Goal: Check status: Check status

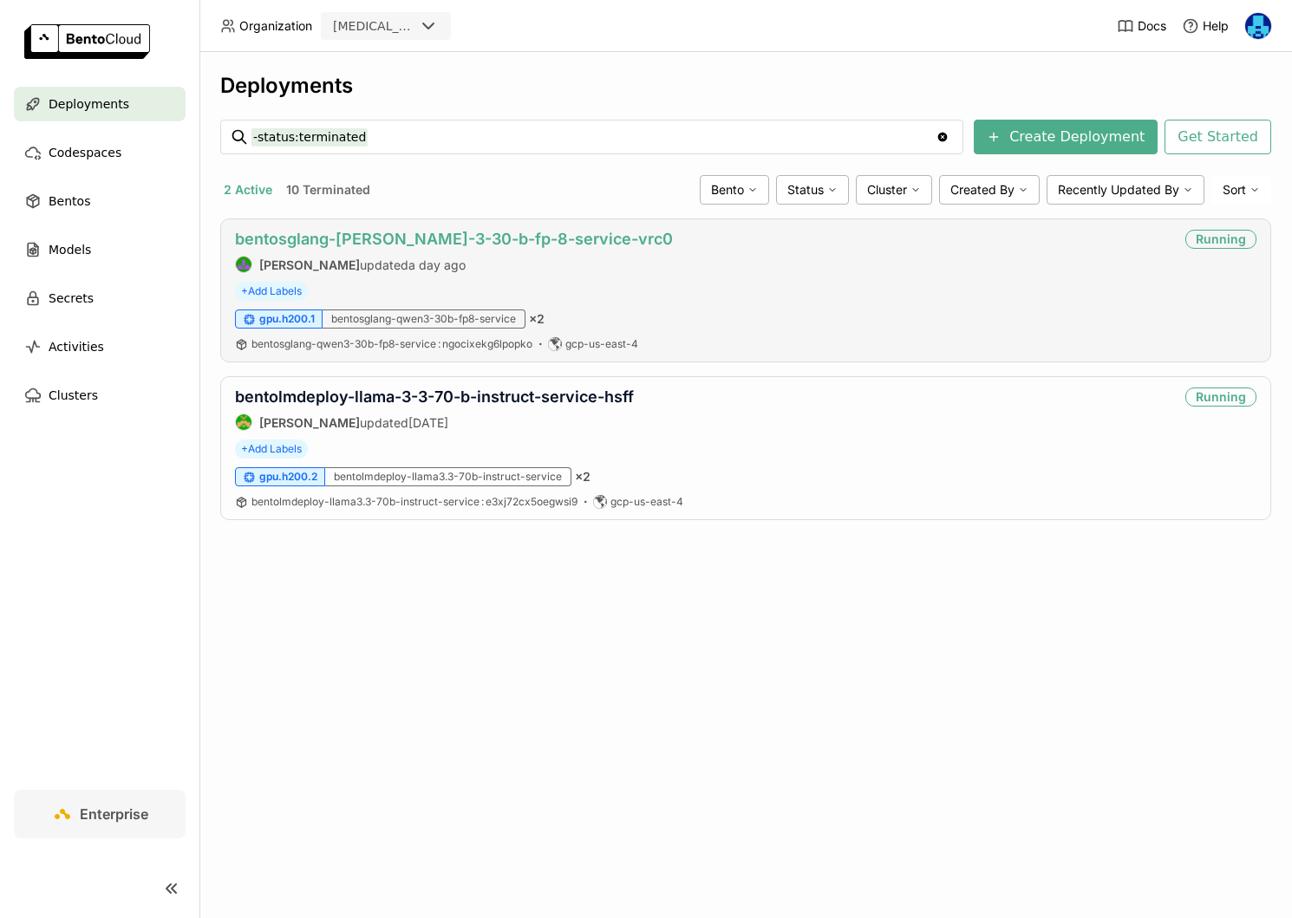
click at [457, 237] on link "bentosglang-[PERSON_NAME]-3-30-b-fp-8-service-vrc0" at bounding box center [454, 239] width 438 height 18
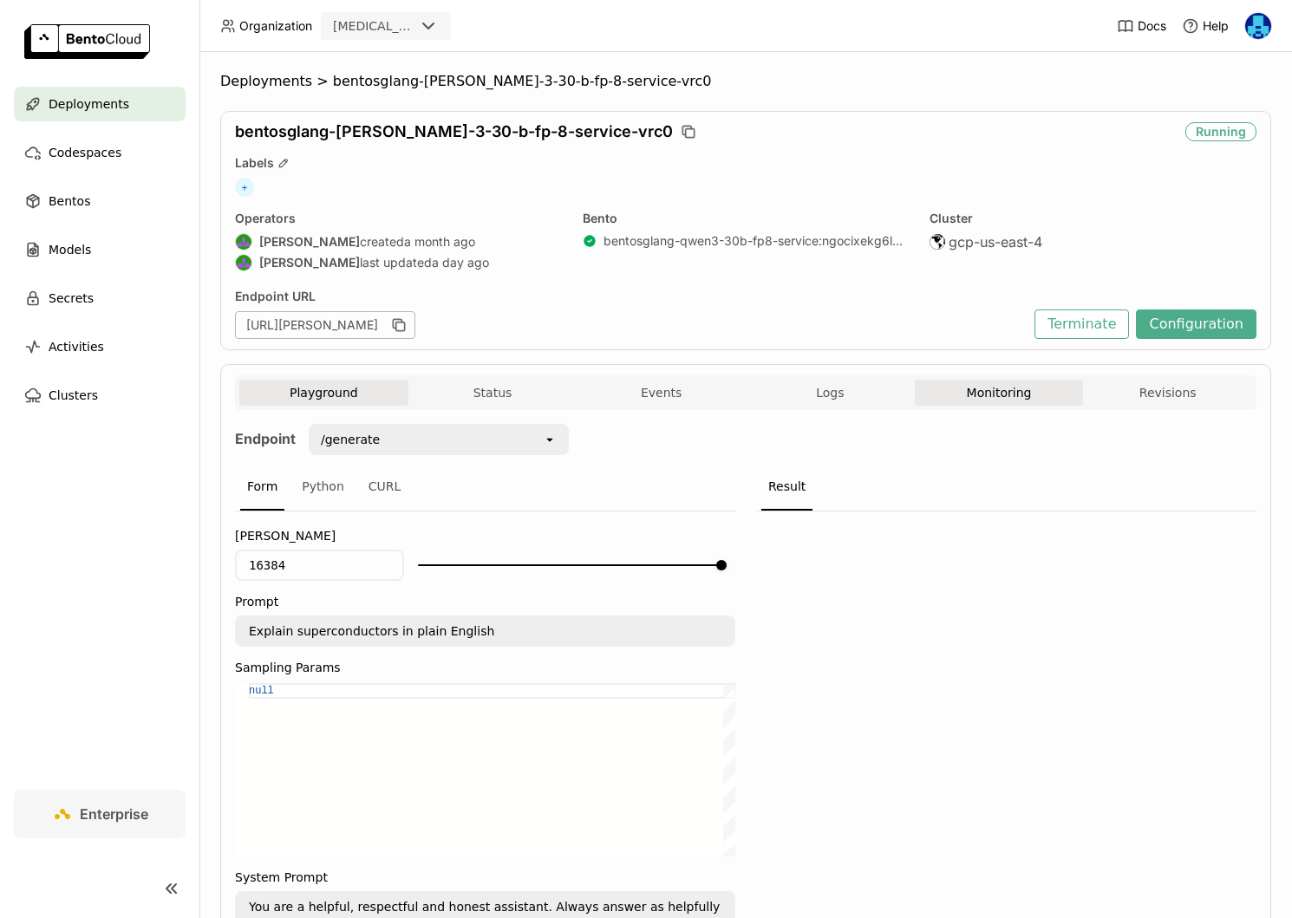
click at [972, 385] on button "Monitoring" at bounding box center [999, 393] width 169 height 26
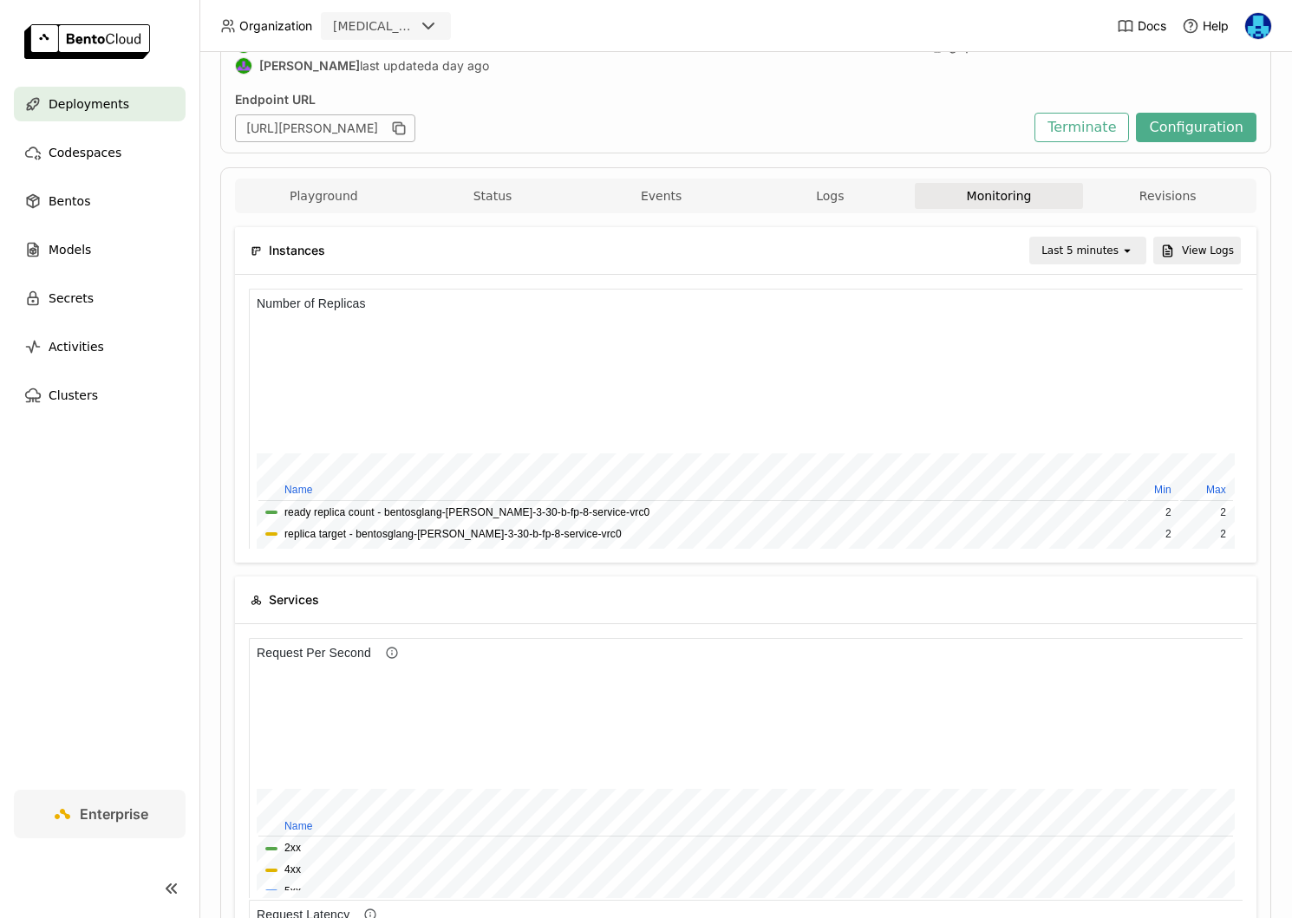
scroll to position [1, 1]
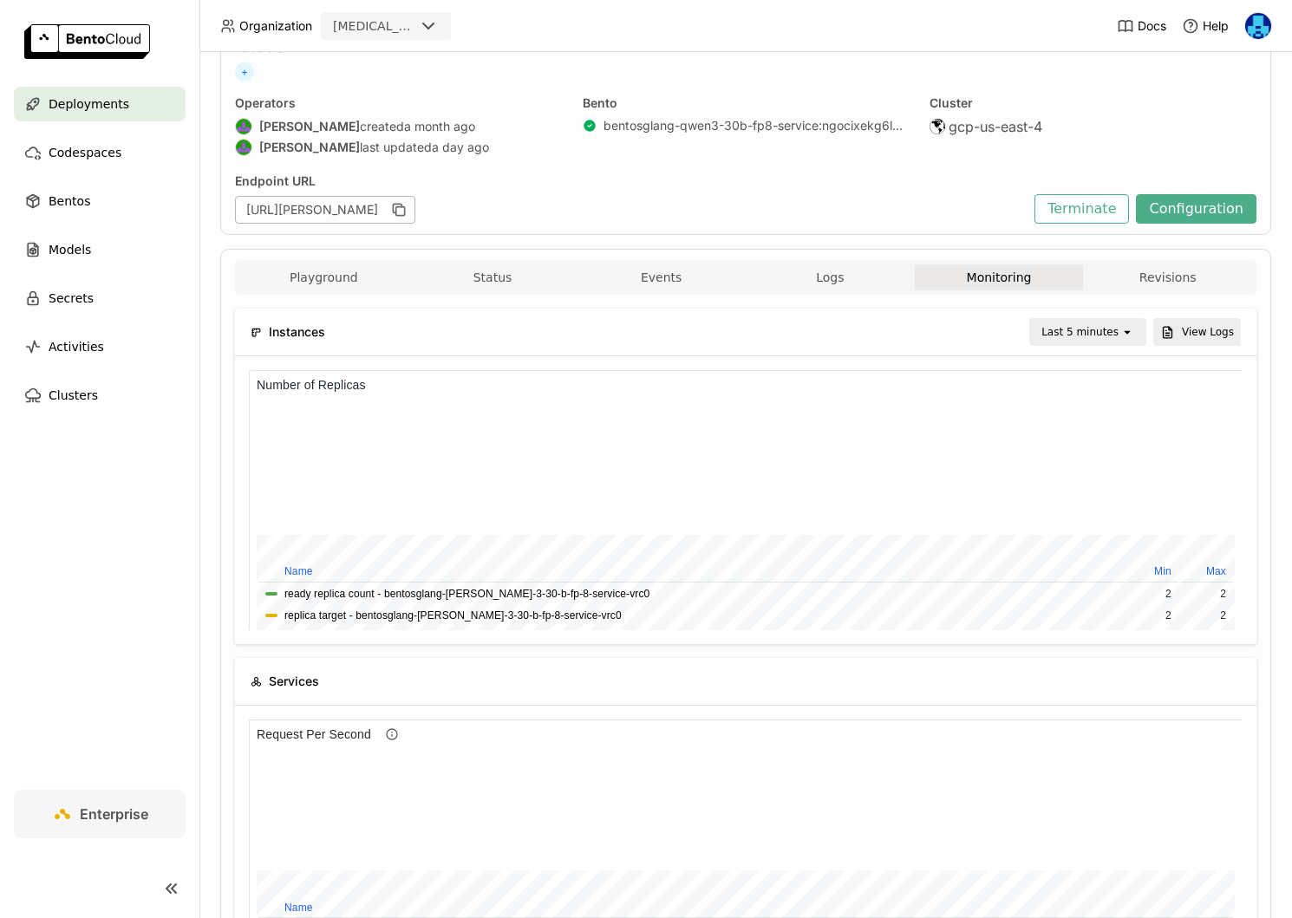
click at [1113, 326] on div "Last 5 minutes" at bounding box center [1079, 331] width 77 height 17
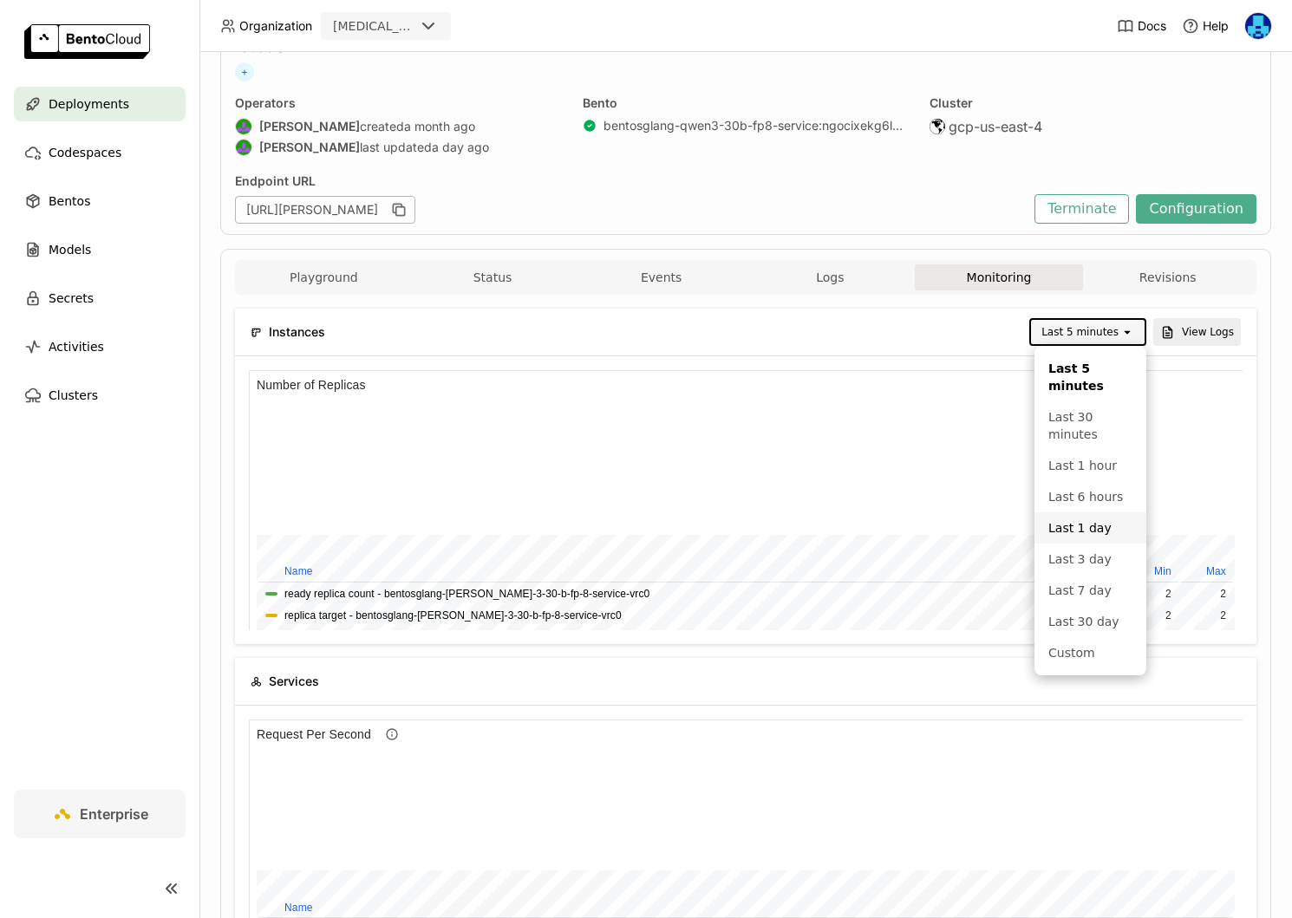
click at [1101, 525] on div "Last 1 day" at bounding box center [1090, 527] width 84 height 17
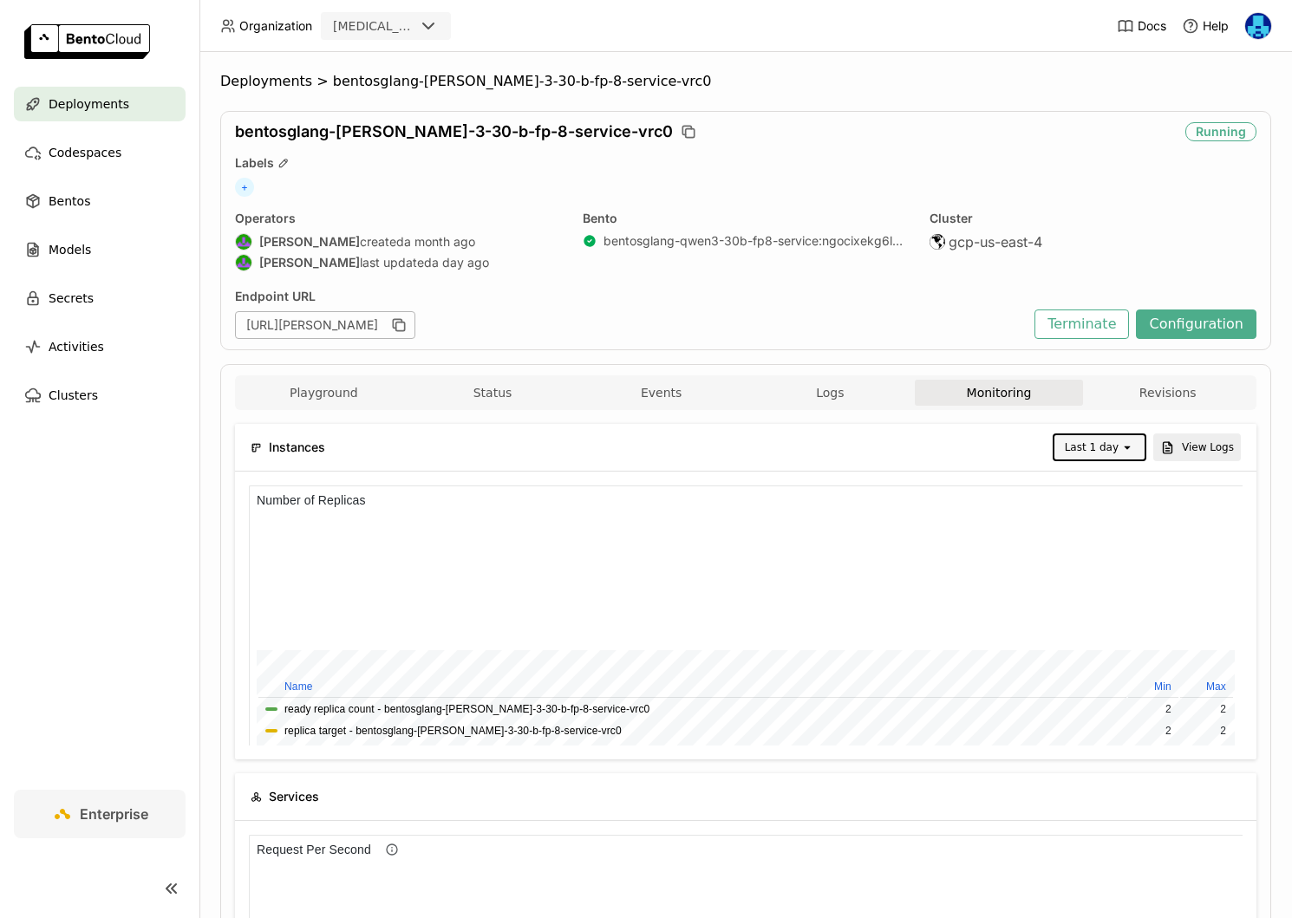
click at [271, 84] on span "Deployments" at bounding box center [266, 81] width 92 height 17
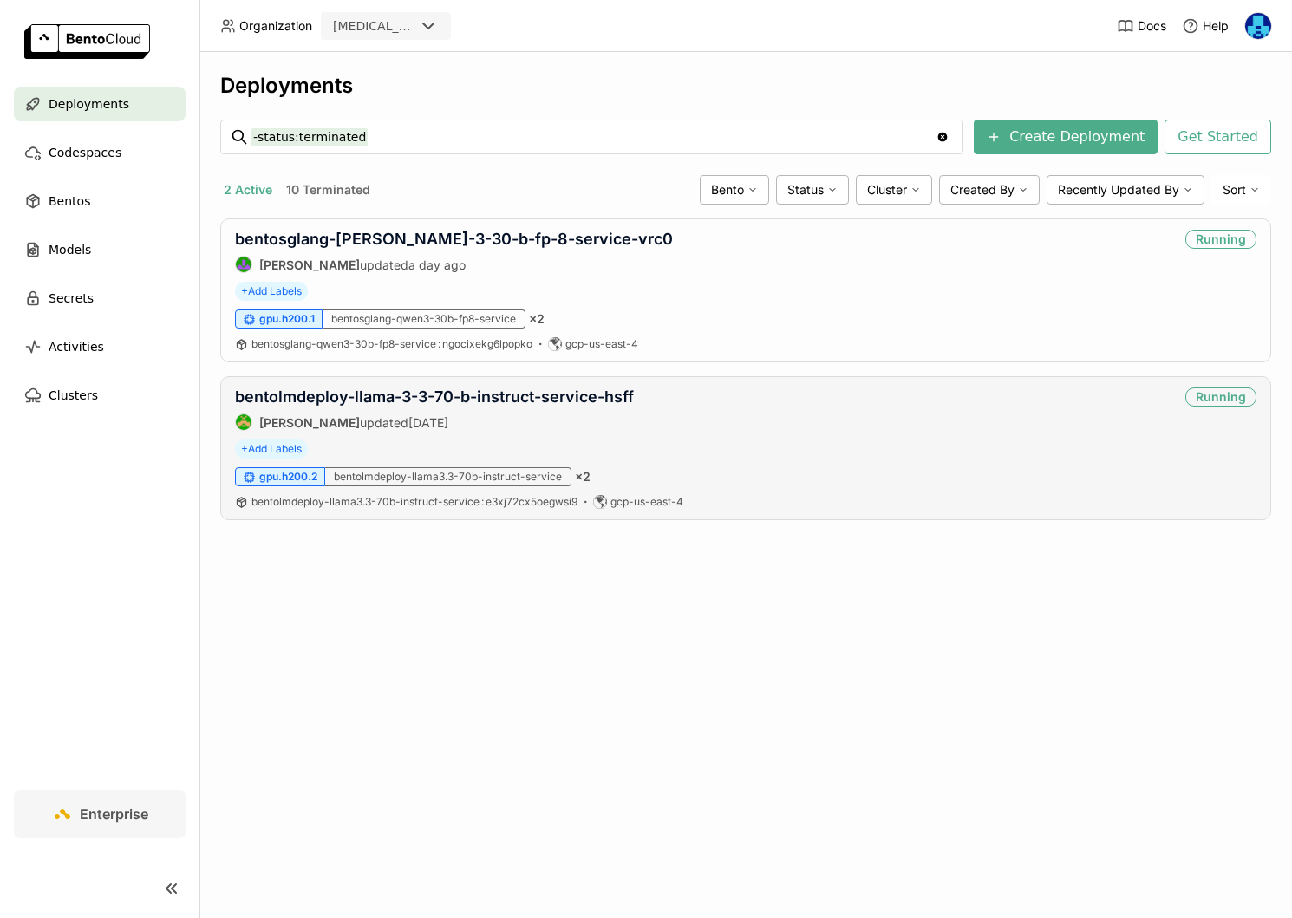
click at [404, 384] on div "bentolmdeploy-llama-3-3-70-b-instruct-service-hsff Steve Guo updated 2 months a…" at bounding box center [745, 448] width 1051 height 144
click at [404, 390] on link "bentolmdeploy-llama-3-3-70-b-instruct-service-hsff" at bounding box center [434, 397] width 399 height 18
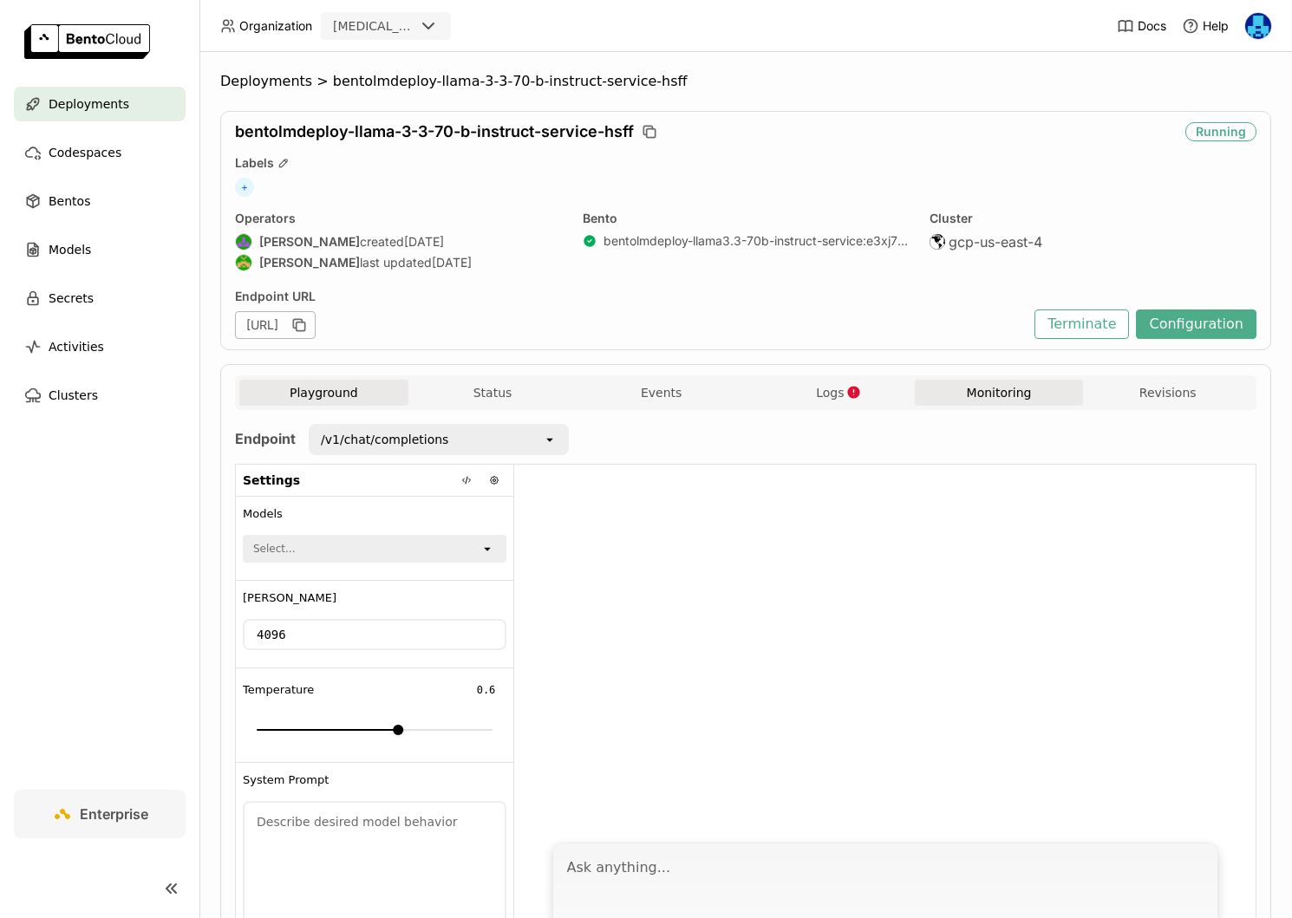
click at [1034, 395] on button "Monitoring" at bounding box center [999, 393] width 169 height 26
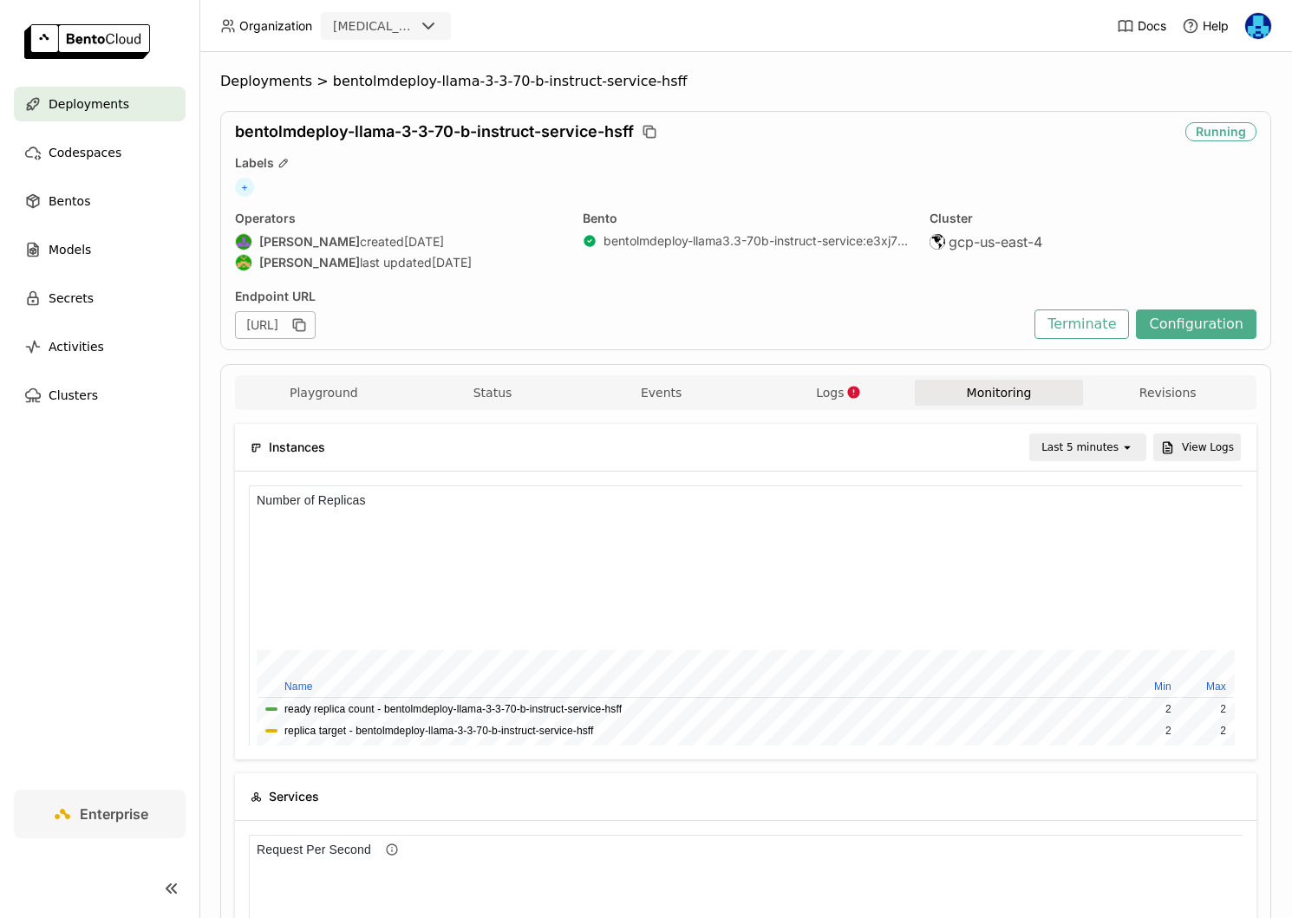
click at [1109, 446] on div "Last 5 minutes" at bounding box center [1079, 447] width 77 height 17
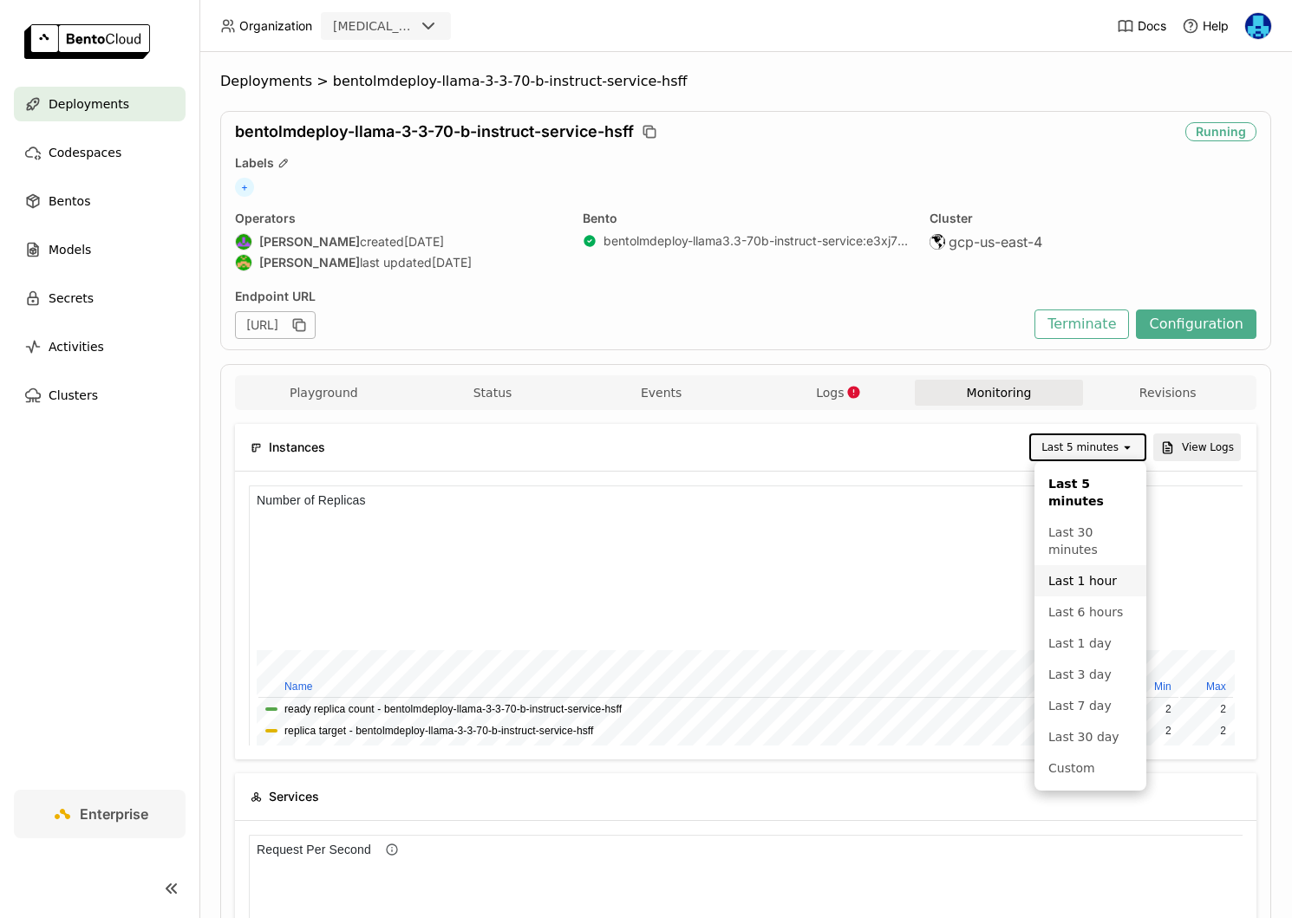
click at [1091, 583] on div "Last 1 hour" at bounding box center [1090, 580] width 84 height 17
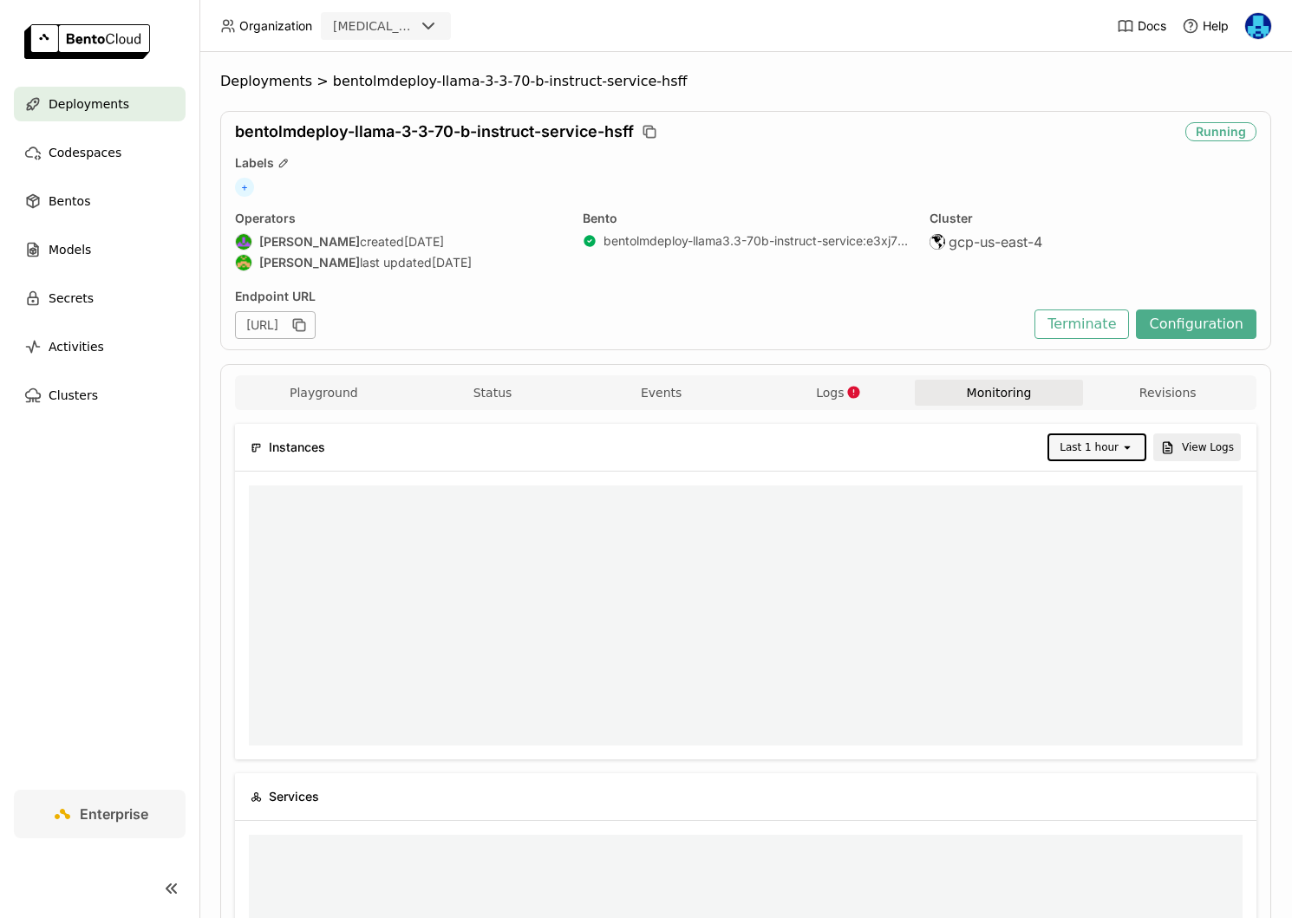
click at [1092, 432] on div "Instances Last 1 hour open View Logs" at bounding box center [746, 447] width 990 height 47
click at [1097, 441] on div "Last 1 hour" at bounding box center [1089, 447] width 59 height 17
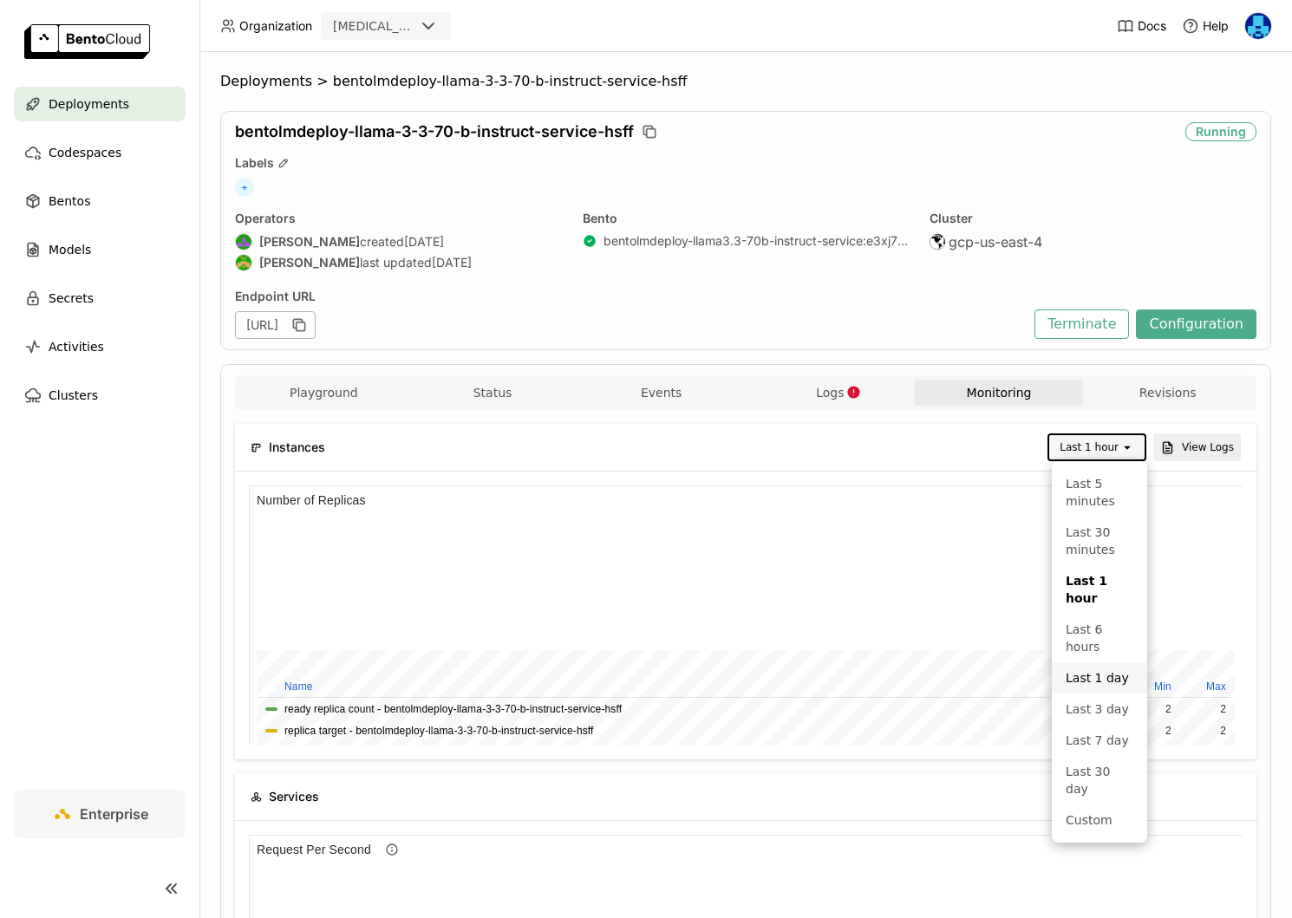
click at [1105, 669] on div "Last 1 day" at bounding box center [1100, 677] width 68 height 17
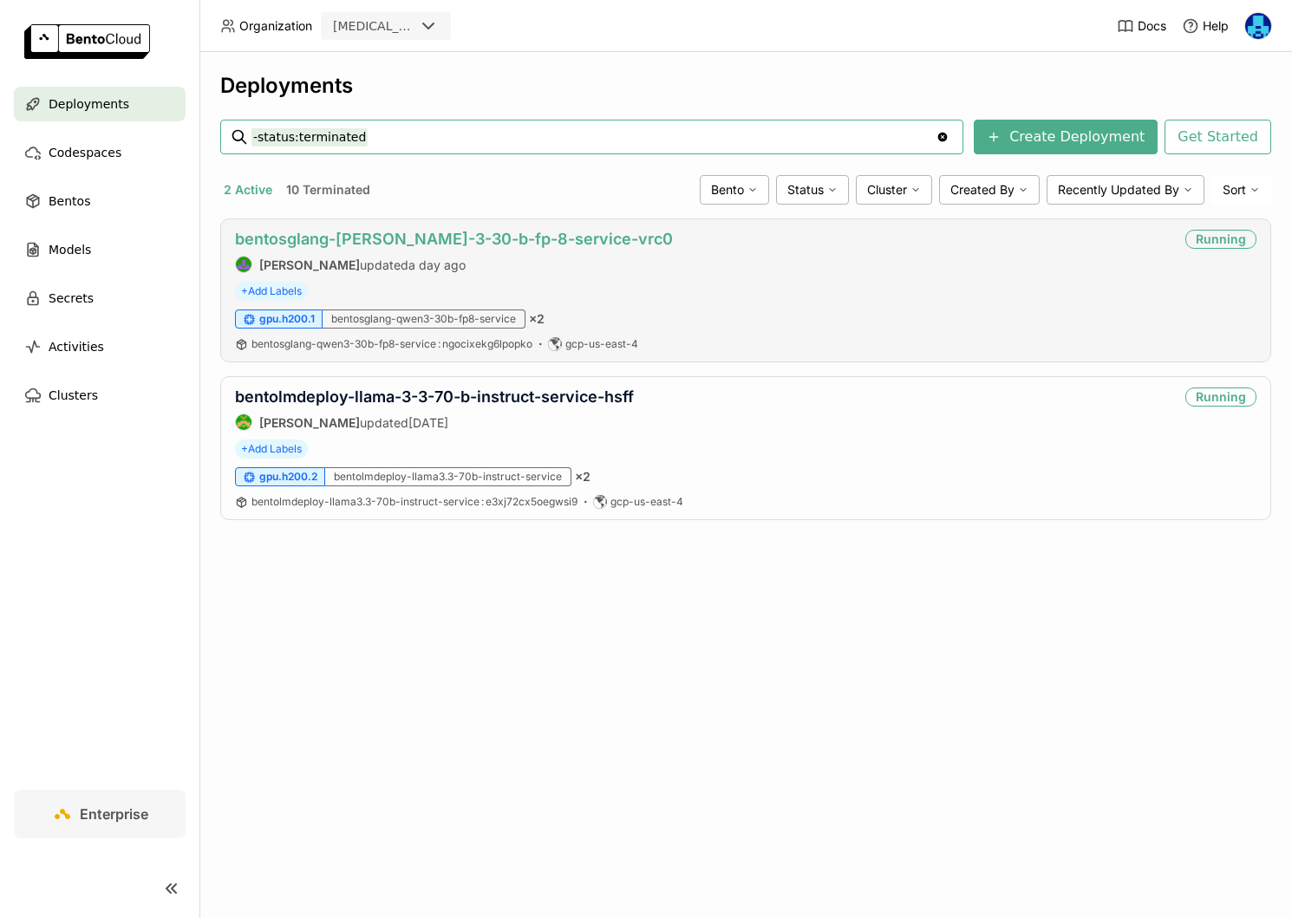
click at [421, 238] on link "bentosglang-[PERSON_NAME]-3-30-b-fp-8-service-vrc0" at bounding box center [454, 239] width 438 height 18
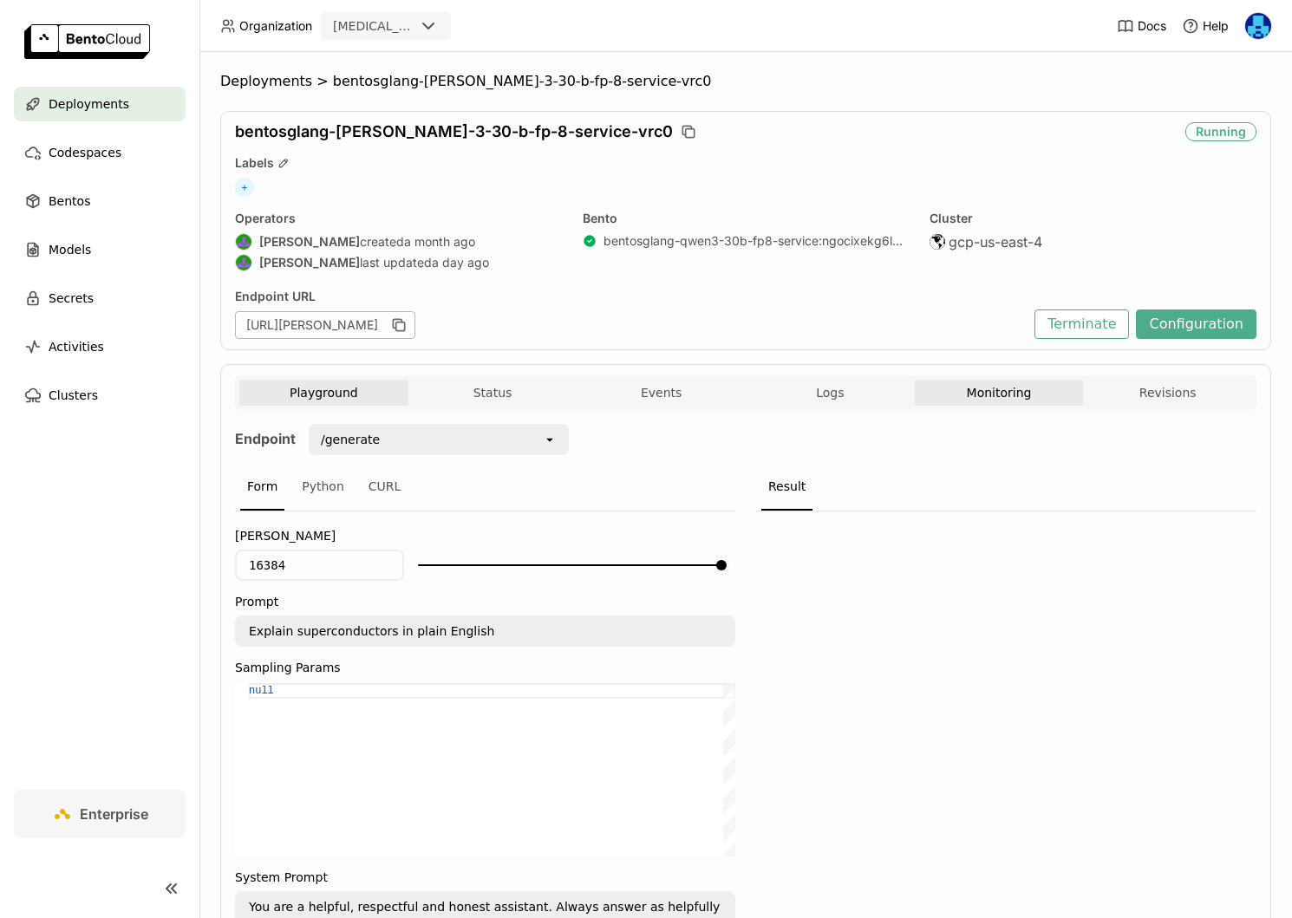
click at [991, 381] on button "Monitoring" at bounding box center [999, 393] width 169 height 26
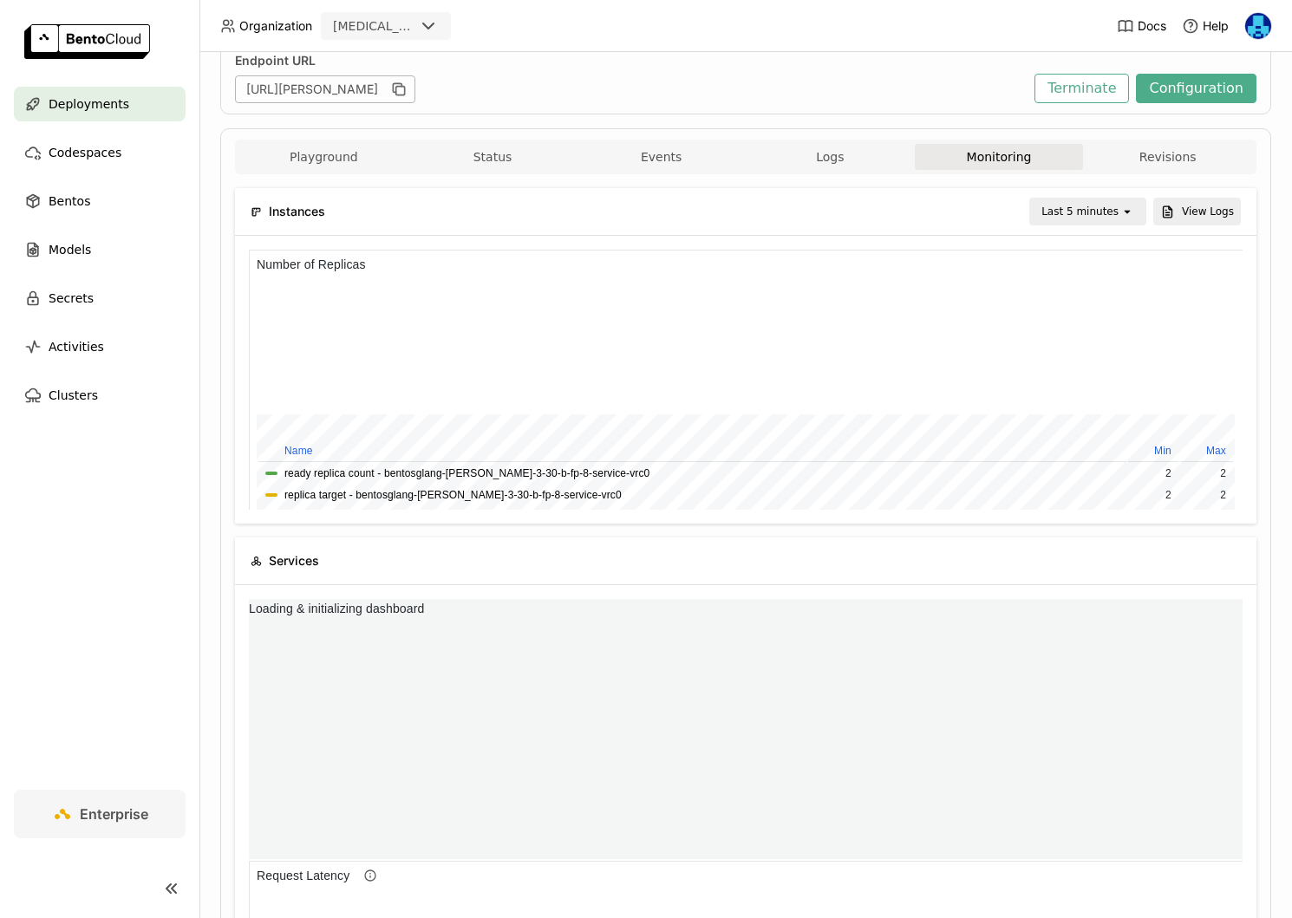
scroll to position [245, 0]
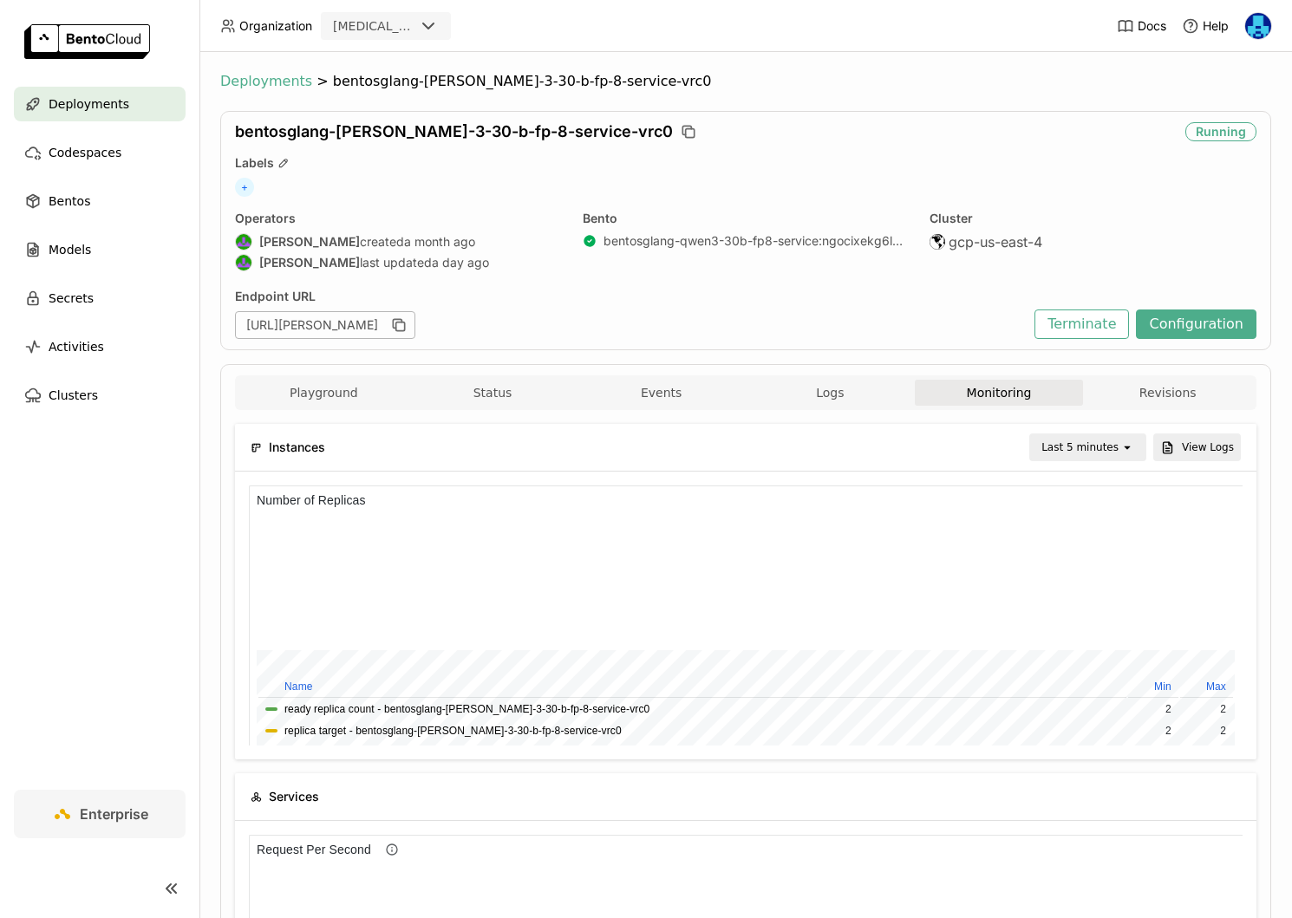
click at [276, 83] on span "Deployments" at bounding box center [266, 81] width 92 height 17
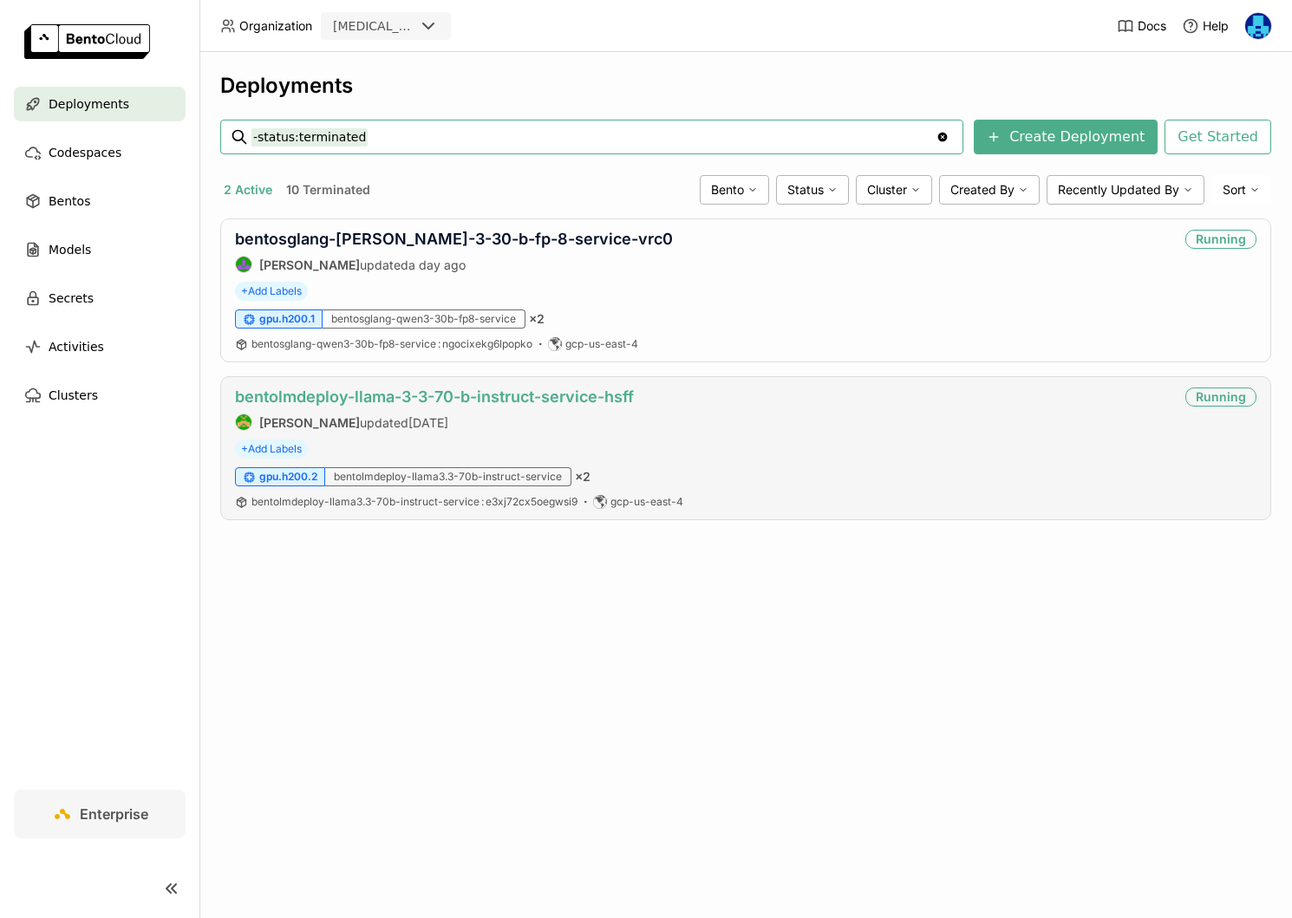
click at [570, 391] on link "bentolmdeploy-llama-3-3-70-b-instruct-service-hsff" at bounding box center [434, 397] width 399 height 18
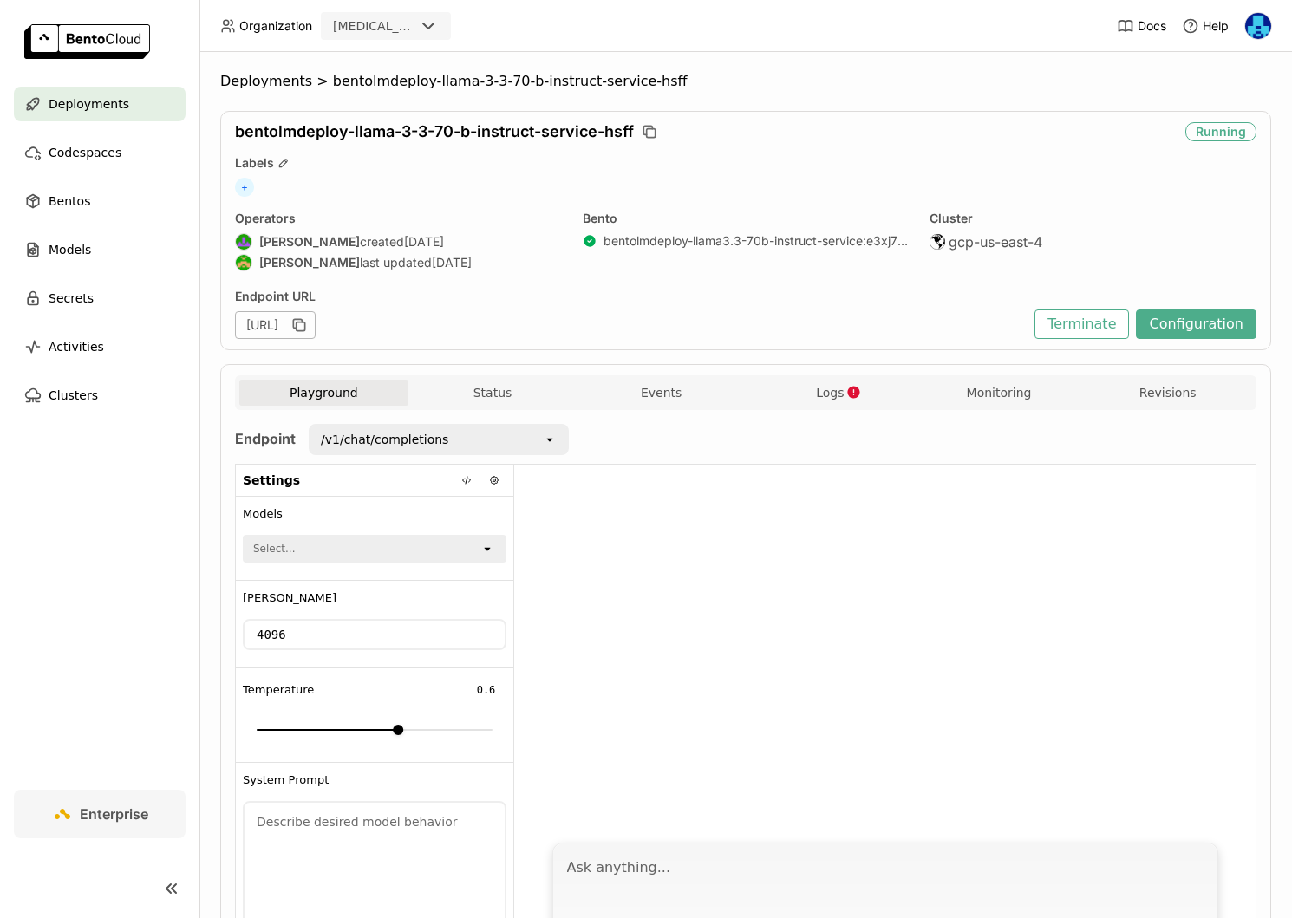
click at [996, 400] on button "Monitoring" at bounding box center [999, 393] width 169 height 26
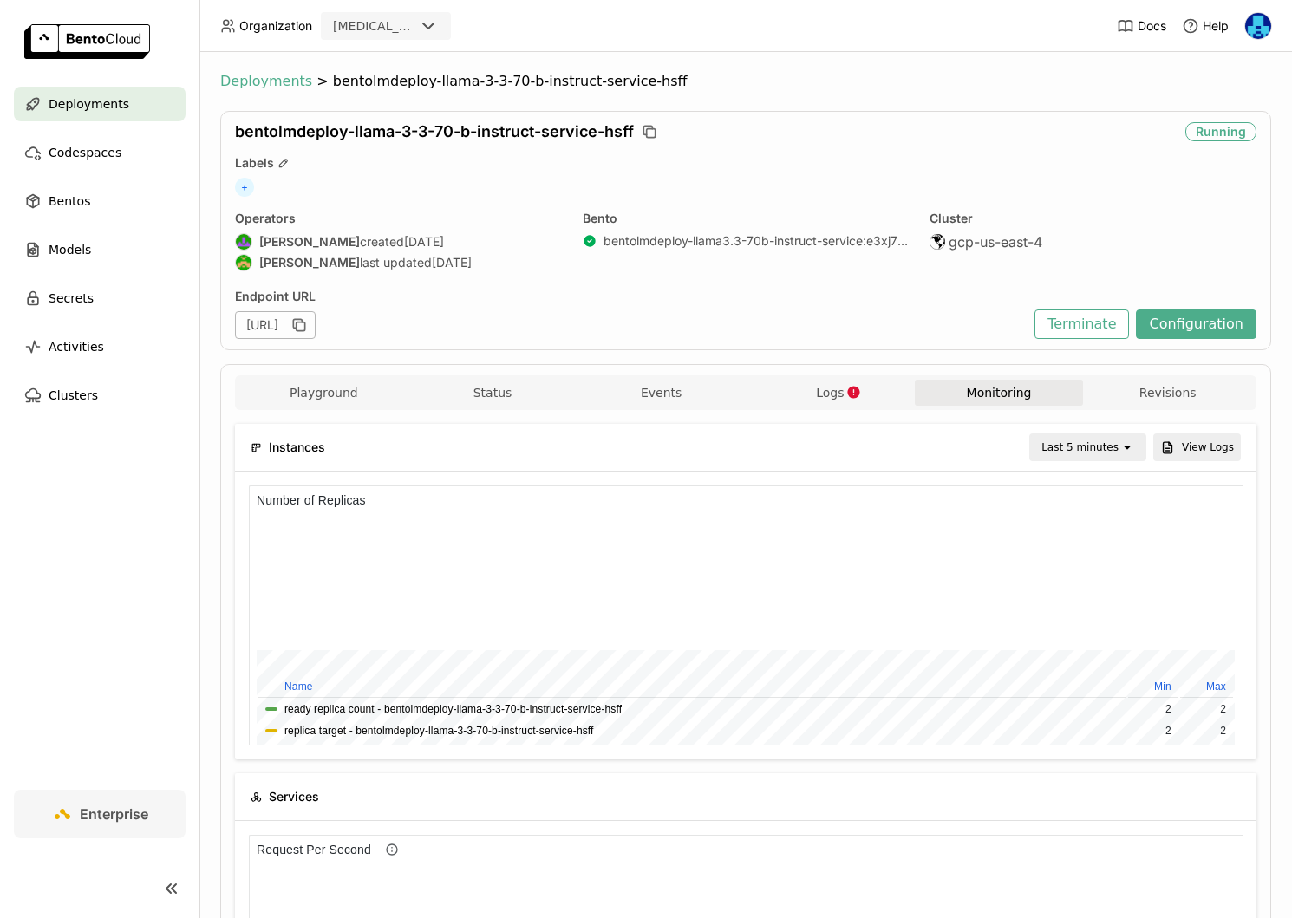
click at [258, 86] on span "Deployments" at bounding box center [266, 81] width 92 height 17
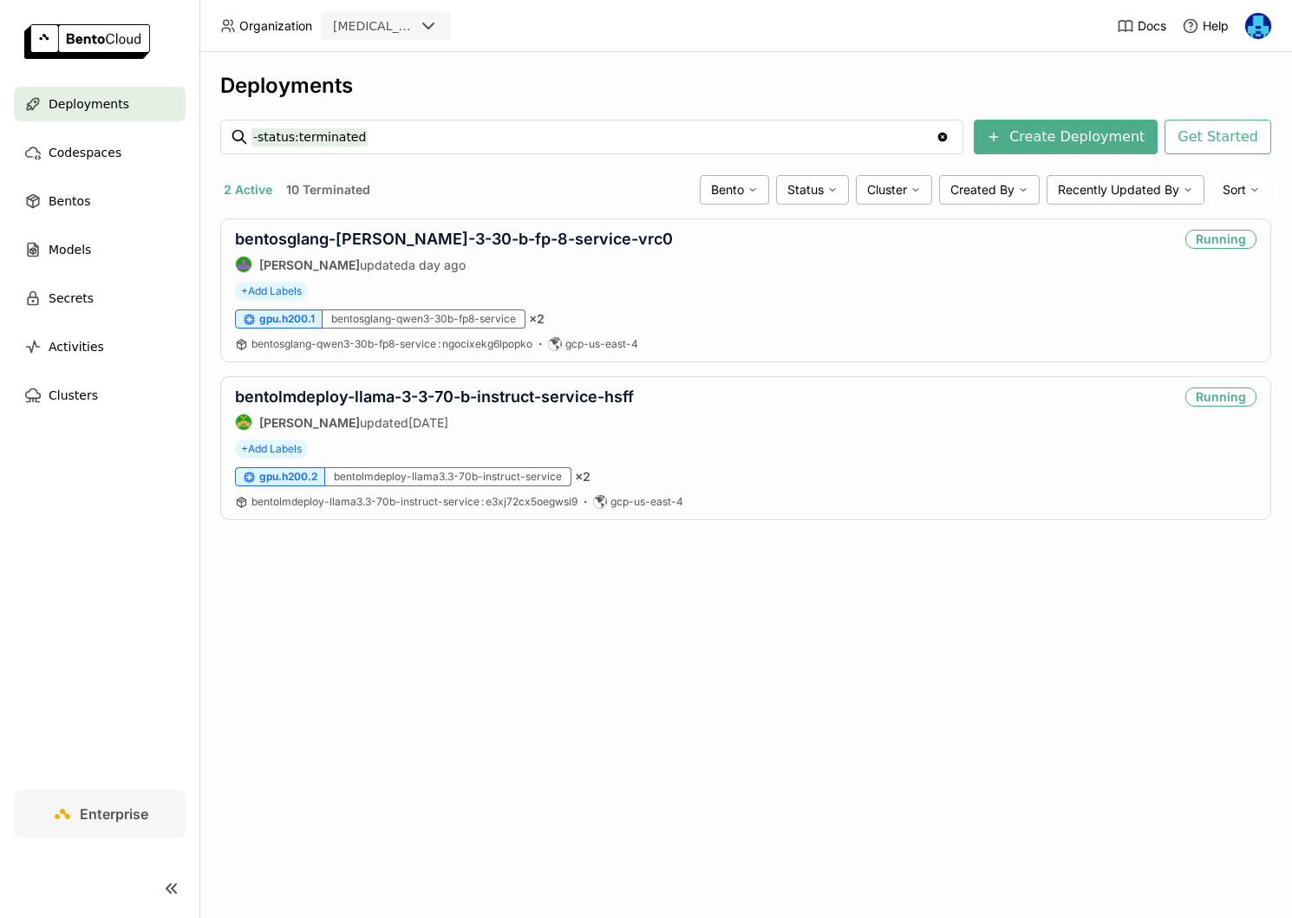
click at [118, 610] on nav "Deployments Codespaces Bentos Models Secrets Activities Clusters" at bounding box center [99, 438] width 199 height 703
